Goal: Find contact information: Find contact information

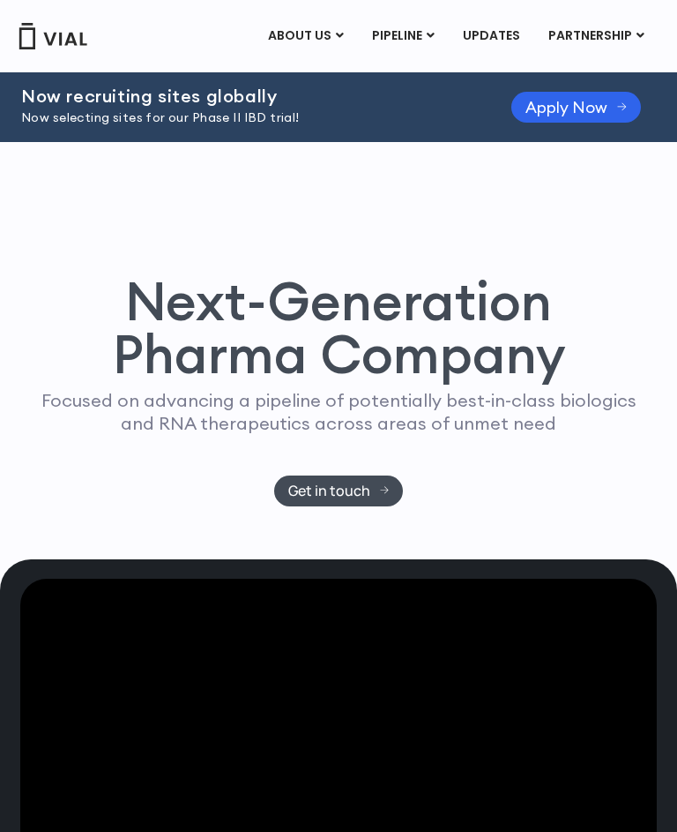
click at [667, 284] on div "Next-Generation Pharma Company Focused on advancing a pipeline of potentially b…" at bounding box center [338, 350] width 677 height 417
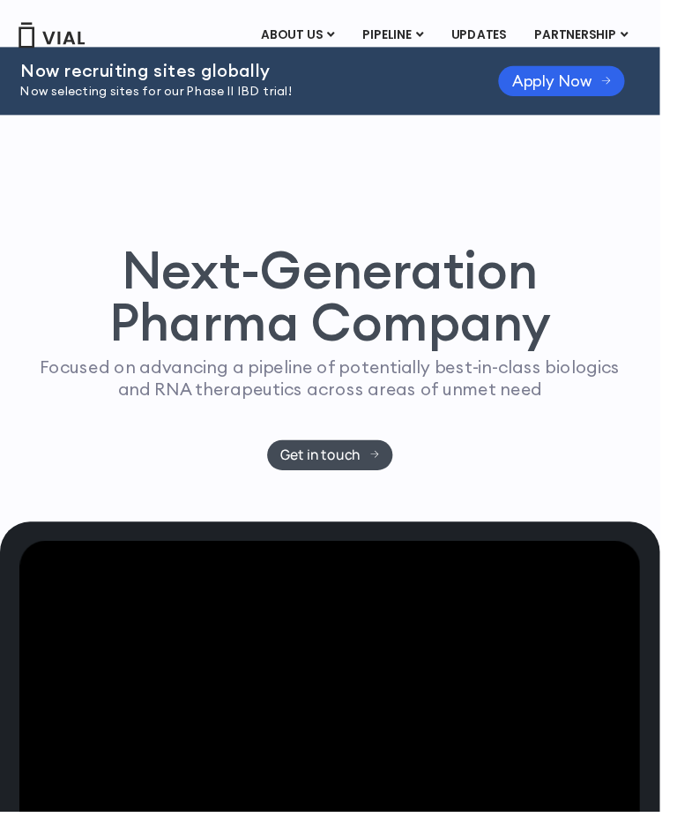
scroll to position [3, 0]
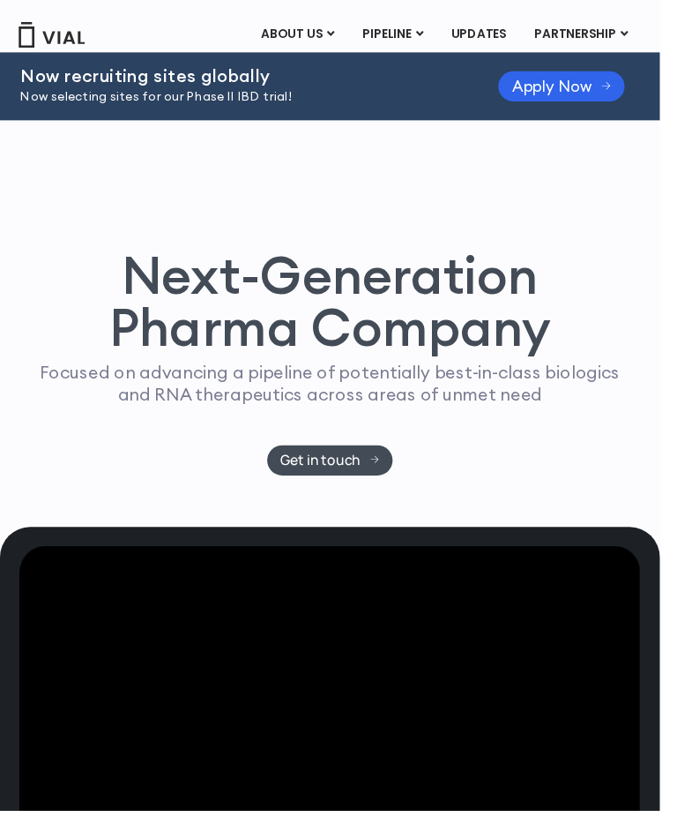
click at [354, 457] on link "Get in touch" at bounding box center [339, 472] width 130 height 31
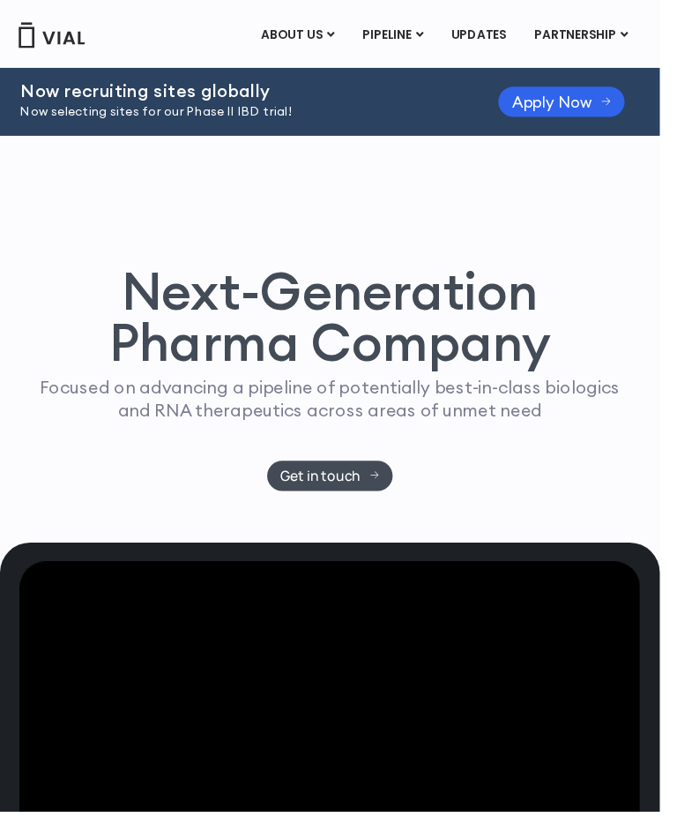
click at [328, 66] on link "ABOUT US" at bounding box center [337, 79] width 154 height 27
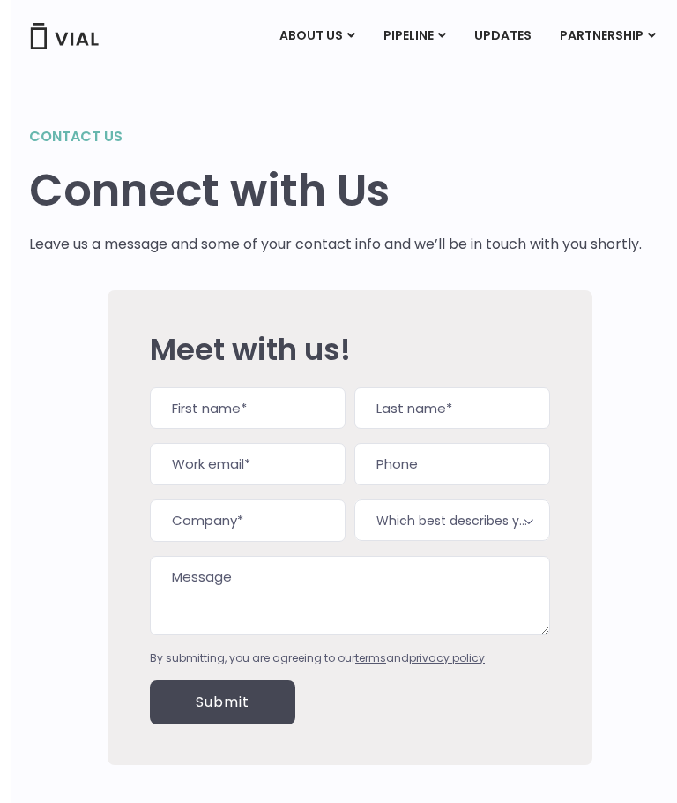
scroll to position [0, 18]
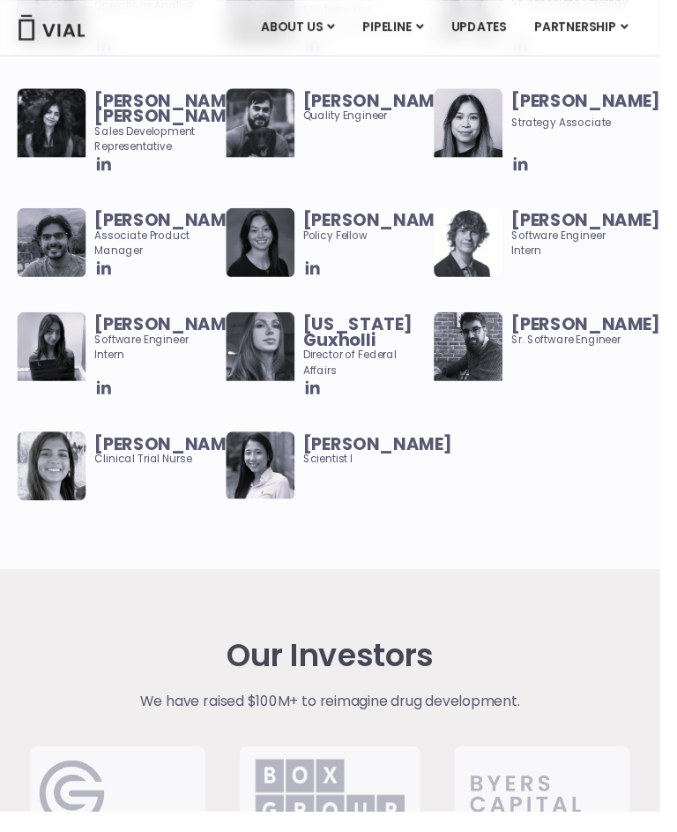
scroll to position [2816, 0]
